Goal: Task Accomplishment & Management: Manage account settings

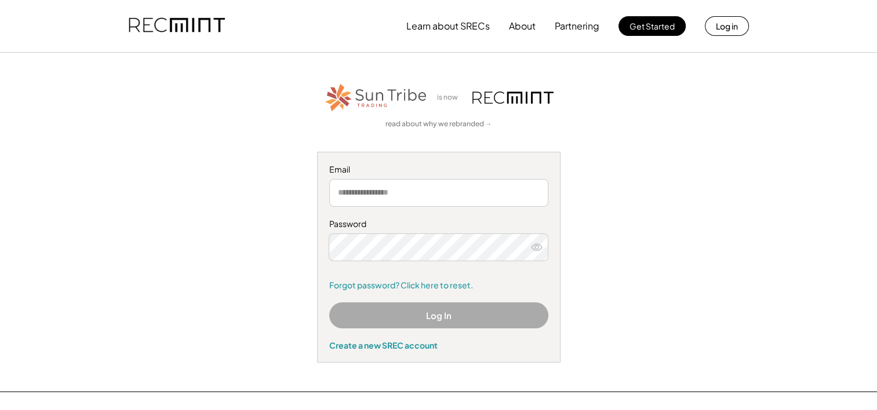
click at [522, 202] on input "email" at bounding box center [438, 193] width 219 height 28
click at [453, 194] on input "email" at bounding box center [438, 193] width 219 height 28
click at [375, 283] on link "Forgot password? Click here to reset." at bounding box center [438, 286] width 219 height 12
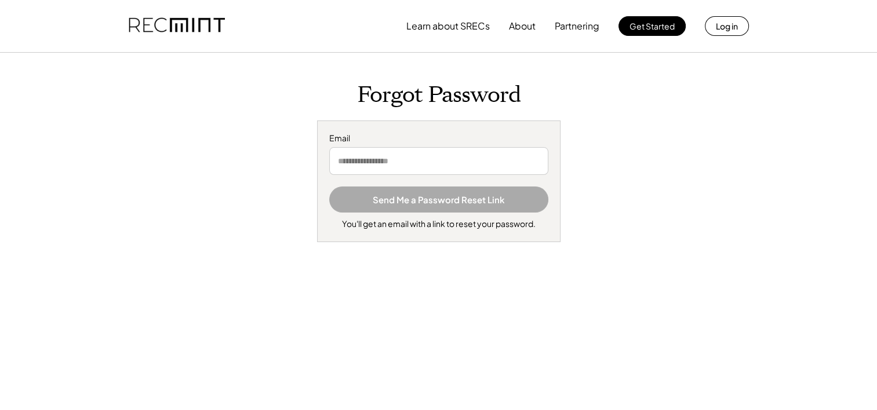
click at [421, 165] on input "email" at bounding box center [438, 161] width 219 height 28
type input "**********"
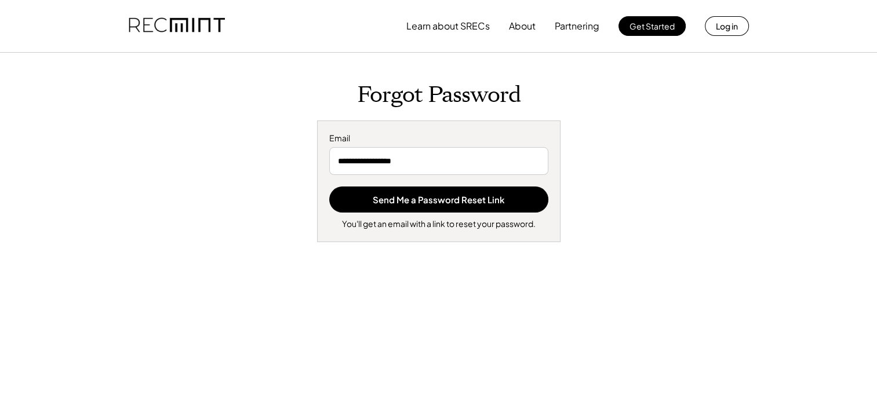
click at [461, 210] on button "Send Me a Password Reset Link" at bounding box center [438, 200] width 219 height 26
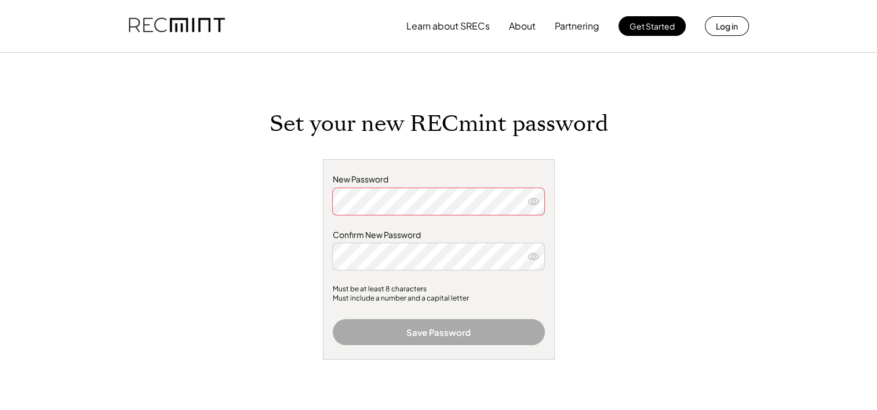
drag, startPoint x: 0, startPoint y: 0, endPoint x: 727, endPoint y: 363, distance: 812.3
click at [727, 363] on div "Learn about SRECs About Partnering Get Started Log in Set your new RECmint pass…" at bounding box center [438, 359] width 877 height 719
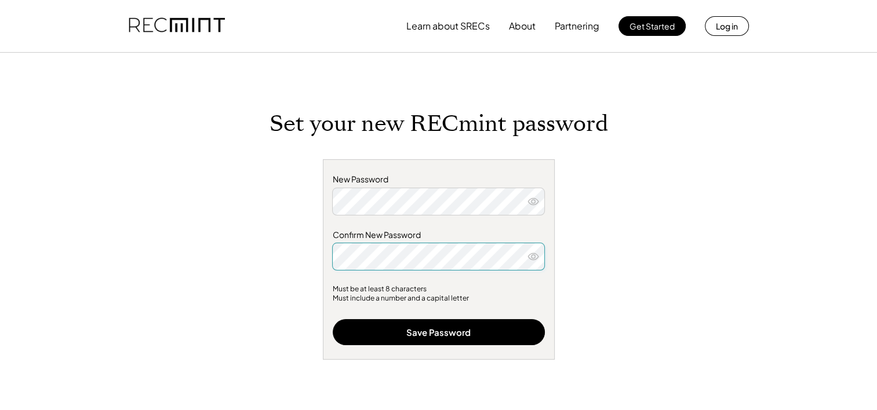
click at [628, 287] on div "Set your new RECmint password New Password Confirm New Password Must be at leas…" at bounding box center [439, 319] width 464 height 417
click at [522, 336] on button "Save Password" at bounding box center [439, 332] width 212 height 26
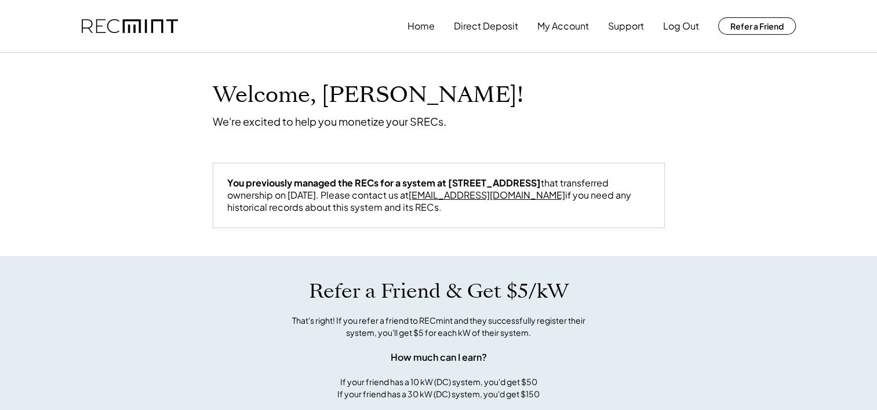
click at [389, 248] on div "You previously managed the RECs for a system at 719 N Belfort St that transferr…" at bounding box center [439, 209] width 452 height 93
click at [409, 198] on link "[EMAIL_ADDRESS][DOMAIN_NAME]" at bounding box center [487, 195] width 156 height 12
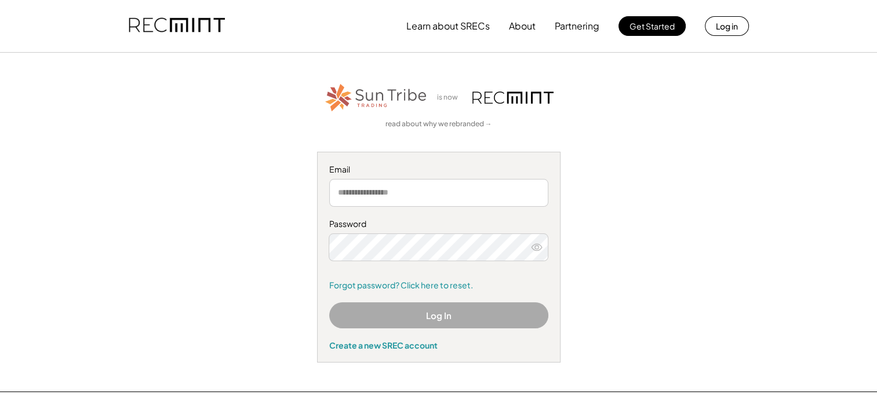
click at [512, 194] on input "email" at bounding box center [438, 193] width 219 height 28
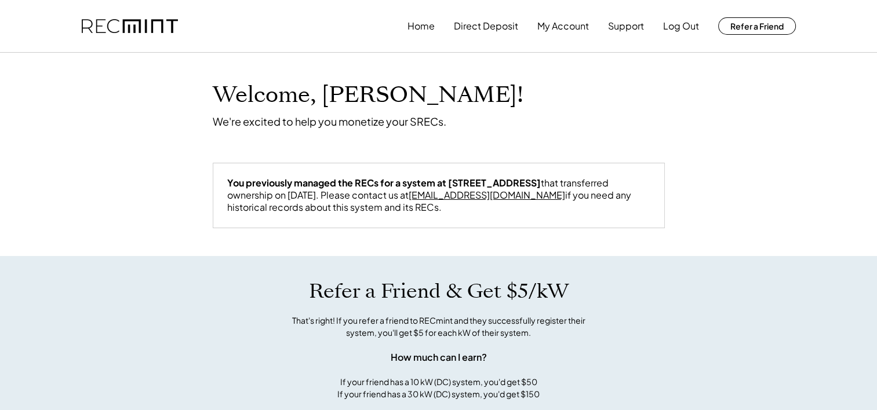
click at [561, 32] on button "My Account" at bounding box center [563, 25] width 52 height 23
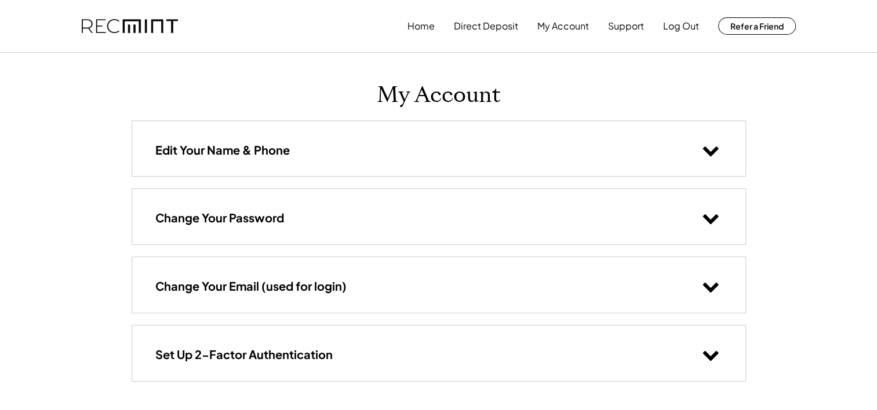
click at [684, 32] on button "Log Out" at bounding box center [681, 25] width 36 height 23
